Goal: Information Seeking & Learning: Learn about a topic

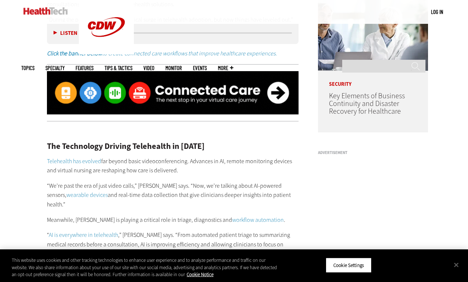
click at [209, 156] on p "Telehealth has evolved far beyond basic videoconferencing. Advances in AI, remo…" at bounding box center [172, 165] width 251 height 19
drag, startPoint x: 466, startPoint y: 87, endPoint x: 467, endPoint y: 80, distance: 7.4
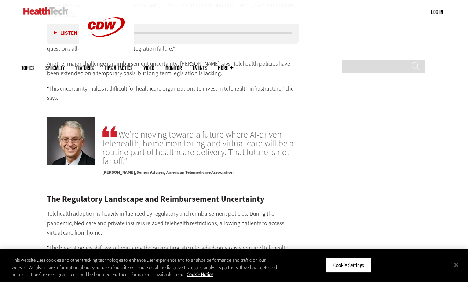
scroll to position [563, 0]
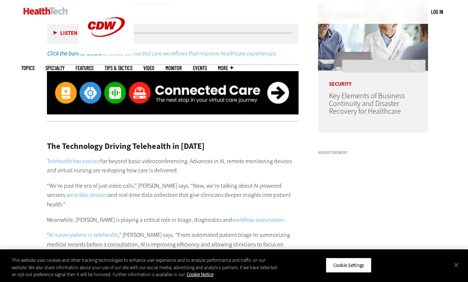
drag, startPoint x: 469, startPoint y: 100, endPoint x: 555, endPoint y: 186, distance: 121.5
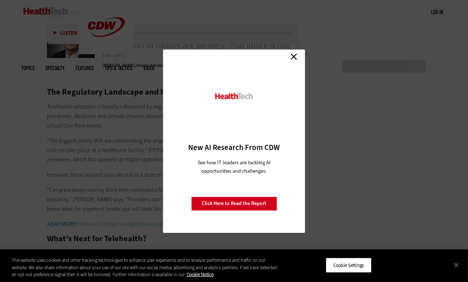
scroll to position [1160, 0]
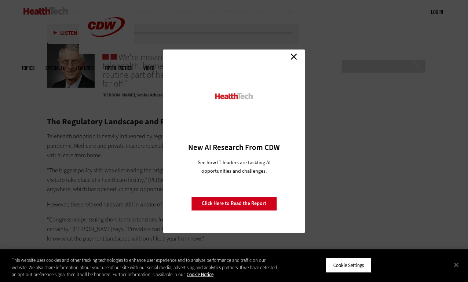
click at [301, 56] on div "Close New AI Research From CDW See how IT leaders are tackling AI opportunities…" at bounding box center [234, 140] width 142 height 183
drag, startPoint x: 301, startPoint y: 54, endPoint x: 295, endPoint y: 55, distance: 6.0
click at [300, 54] on div "Close New AI Research From CDW See how IT leaders are tackling AI opportunities…" at bounding box center [234, 140] width 142 height 183
click at [295, 55] on link "Close" at bounding box center [293, 56] width 11 height 11
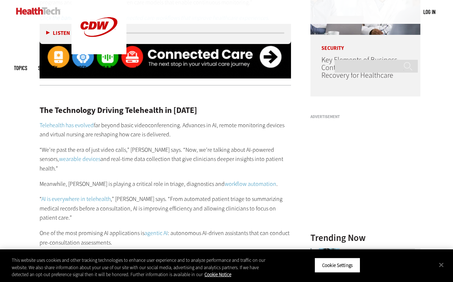
scroll to position [617, 0]
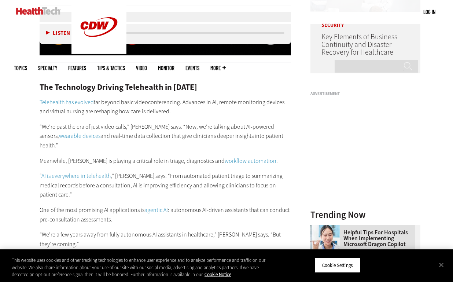
click at [53, 103] on link "Telehealth has evolved" at bounding box center [67, 102] width 54 height 8
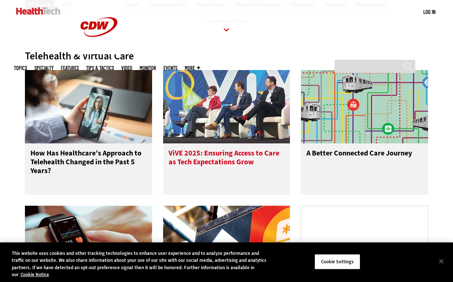
scroll to position [352, 0]
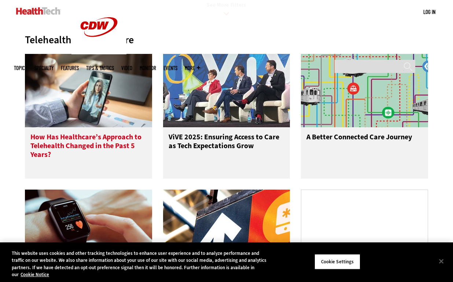
click at [63, 149] on h3 "How Has Healthcare’s Approach to Telehealth Changed in the Past 5 Years?" at bounding box center [88, 147] width 116 height 29
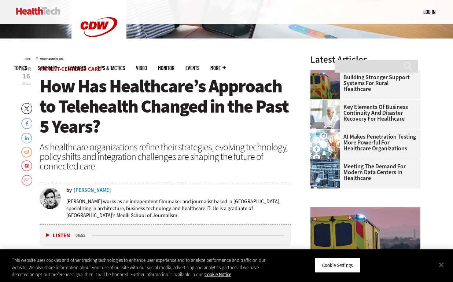
scroll to position [210, 0]
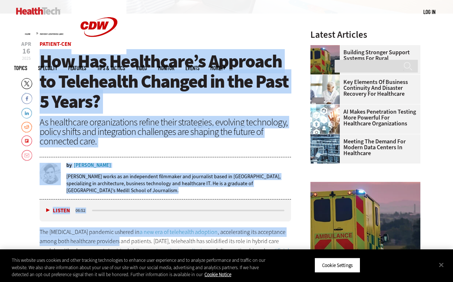
drag, startPoint x: 37, startPoint y: 58, endPoint x: 99, endPoint y: 241, distance: 193.0
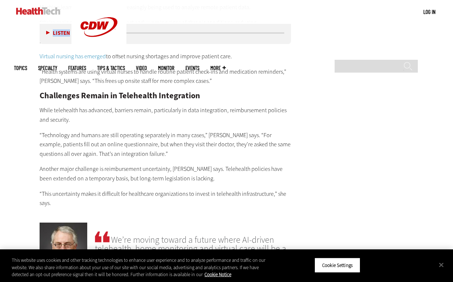
scroll to position [944, 0]
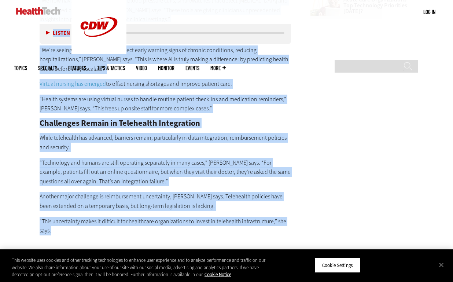
click at [81, 217] on p "“This uncertainty makes it difficult for healthcare organizations to invest in …" at bounding box center [165, 226] width 251 height 19
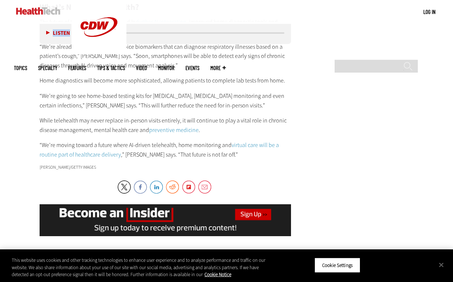
scroll to position [1411, 0]
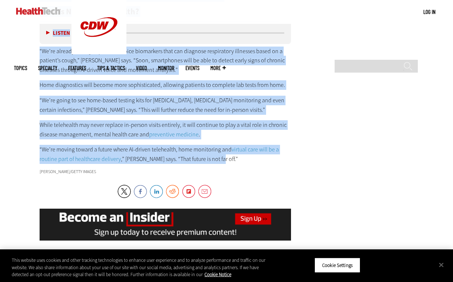
click at [215, 145] on p "“We’re moving toward a future where AI-driven telehealth, home monitoring and v…" at bounding box center [165, 154] width 251 height 19
copy article "Lor Ips Dolorsitam’c Adipisci el Seddoeiusm Tempori ut lab Etdo 7 Magna? Al eni…"
